Goal: Navigation & Orientation: Find specific page/section

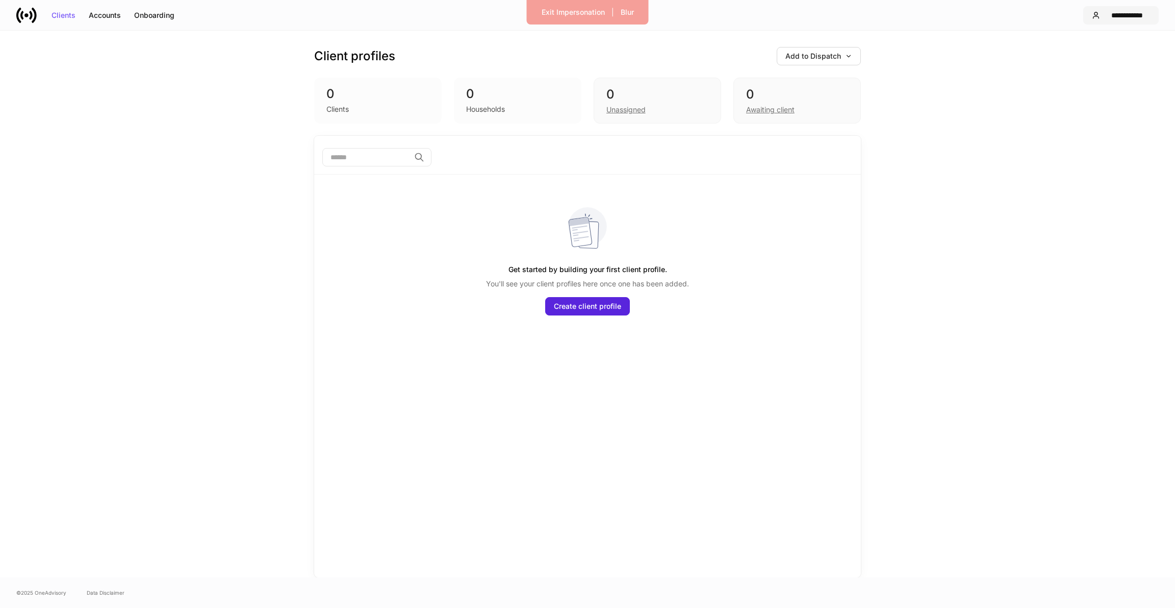
click at [1098, 21] on button "**********" at bounding box center [1122, 15] width 76 height 18
click at [562, 9] on div "Exit Impersonation" at bounding box center [573, 12] width 63 height 7
